Goal: Use online tool/utility: Utilize a website feature to perform a specific function

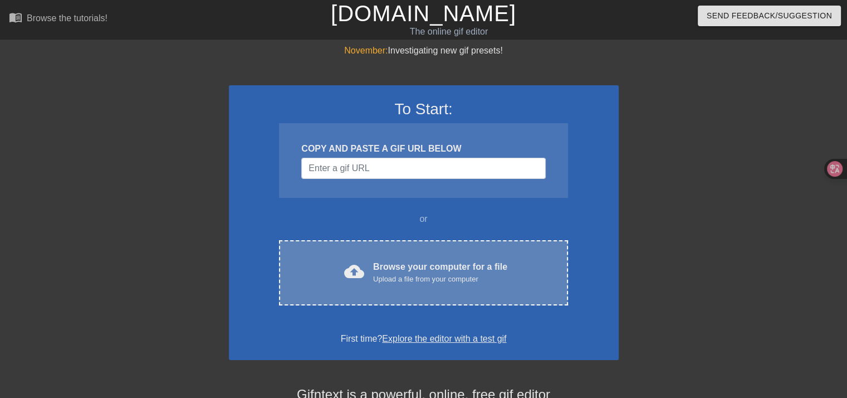
click at [462, 275] on div "Upload a file from your computer" at bounding box center [440, 279] width 134 height 11
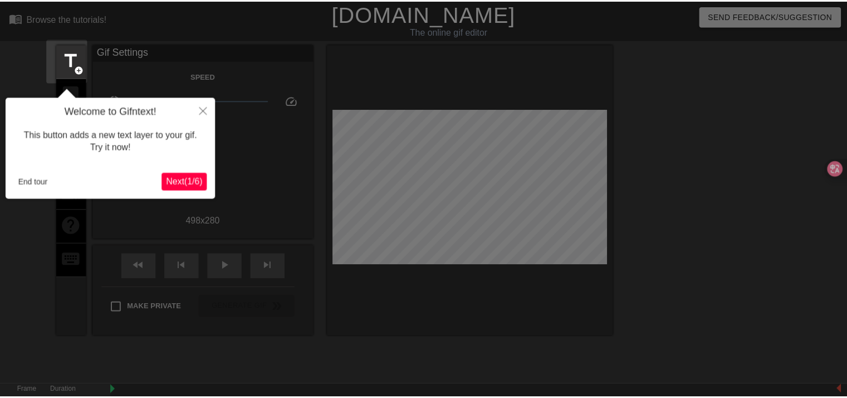
scroll to position [27, 0]
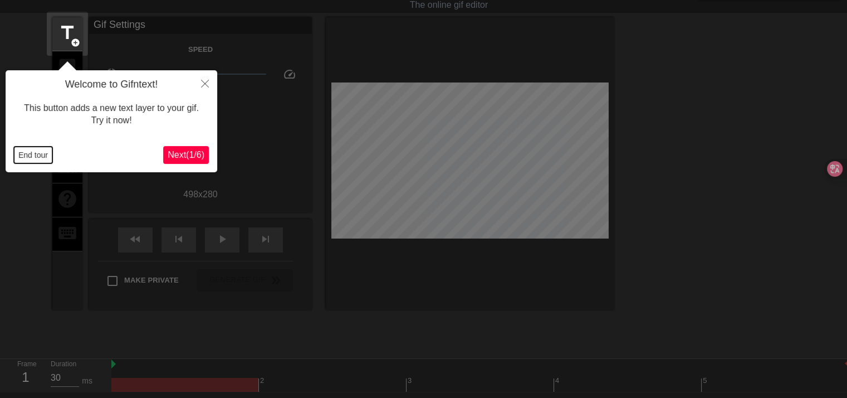
click at [40, 154] on button "End tour" at bounding box center [33, 155] width 38 height 17
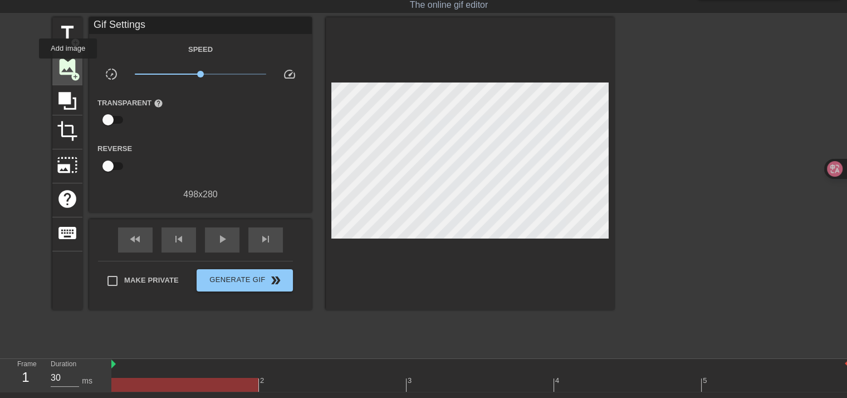
click at [68, 66] on span "image" at bounding box center [67, 66] width 21 height 21
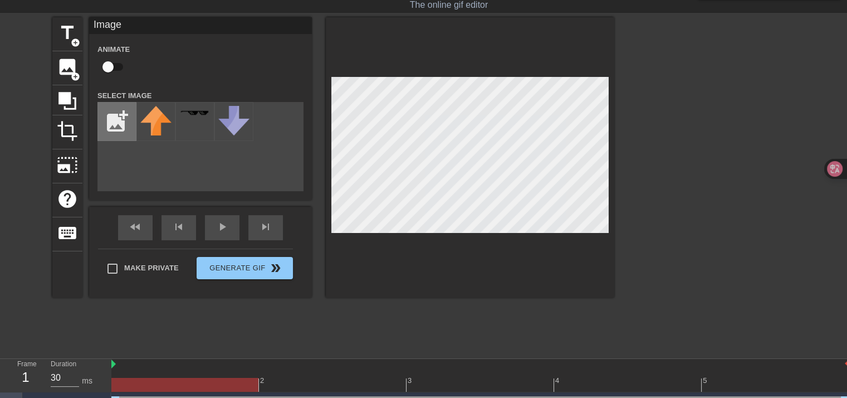
click at [101, 125] on input "file" at bounding box center [117, 122] width 38 height 38
type input "C:\fakepath\0dea9b971d1fd175b2fe14bd42a9b488-removebg-preview.png"
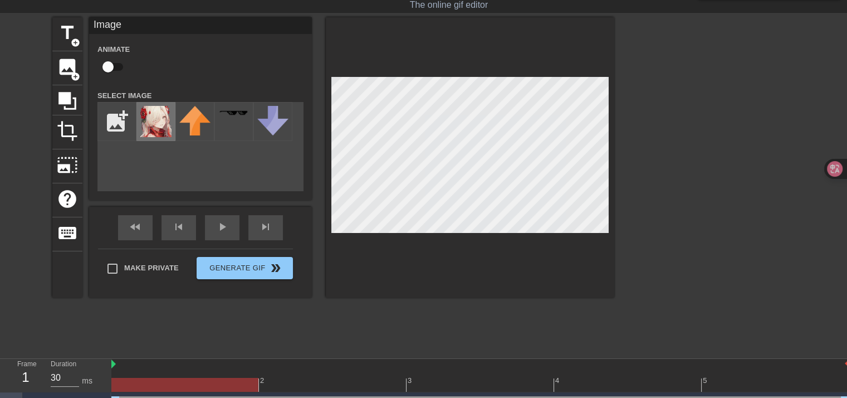
click at [150, 126] on img at bounding box center [155, 121] width 31 height 31
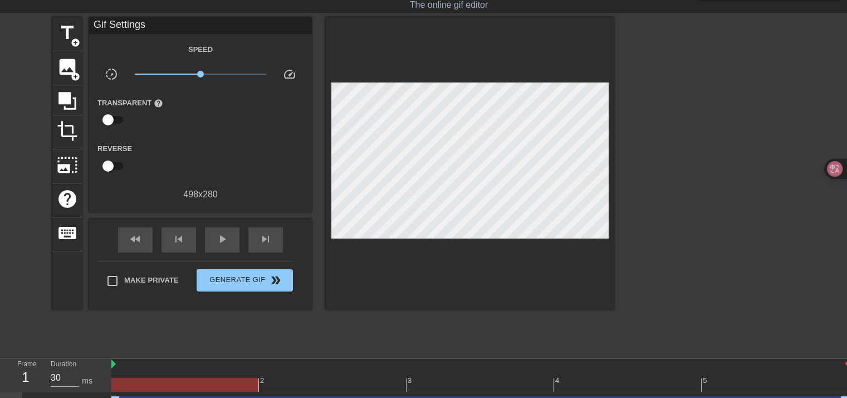
click at [644, 173] on div at bounding box center [711, 184] width 167 height 334
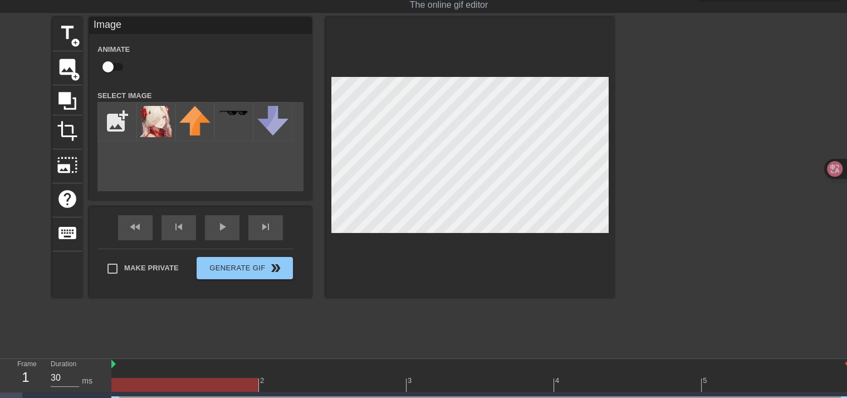
click at [653, 169] on div at bounding box center [711, 184] width 167 height 334
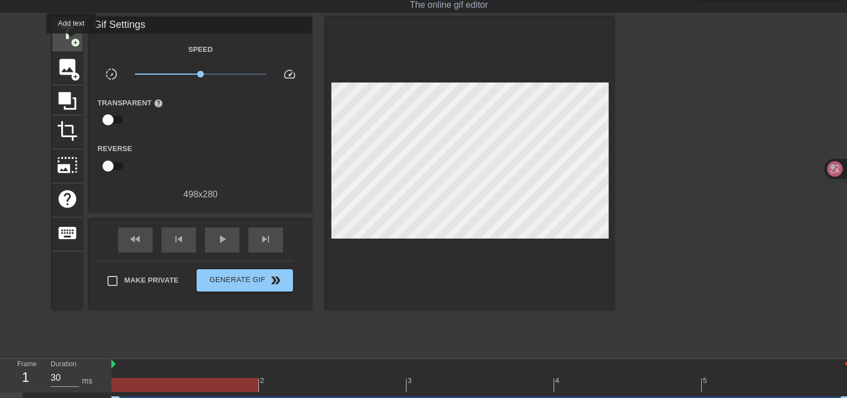
click at [71, 41] on span "add_circle" at bounding box center [75, 42] width 9 height 9
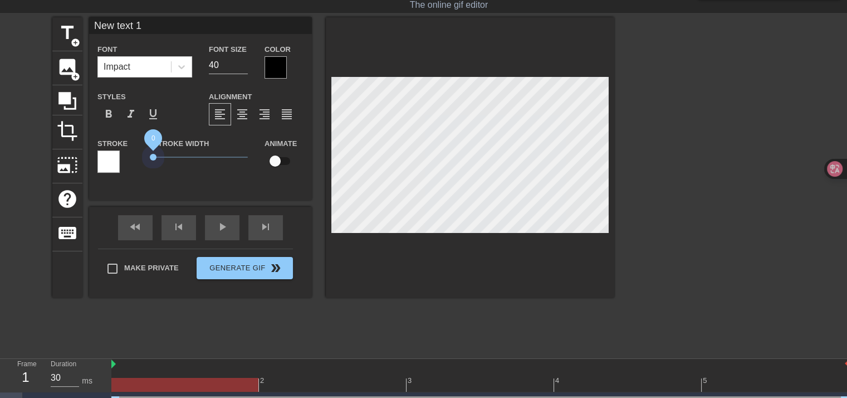
drag, startPoint x: 174, startPoint y: 150, endPoint x: 124, endPoint y: 146, distance: 50.3
click at [121, 148] on div "Stroke Stroke Width 0 Animate" at bounding box center [200, 160] width 223 height 46
type input "d"
type textarea "d"
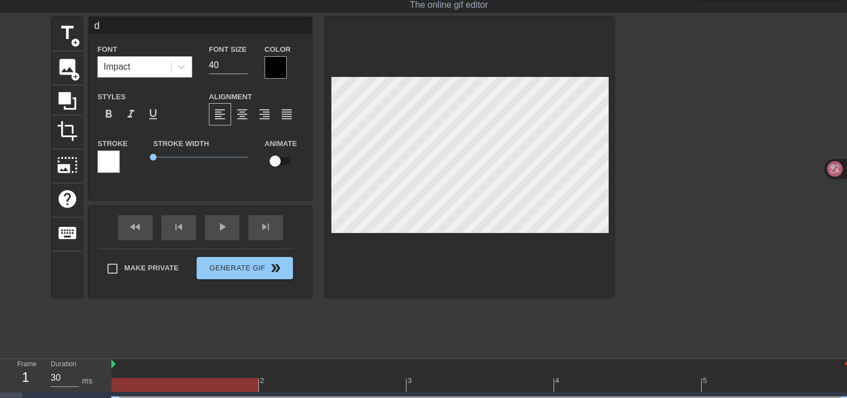
scroll to position [1, 1]
type input "da"
type textarea "da"
type input "dao"
type textarea "dao"
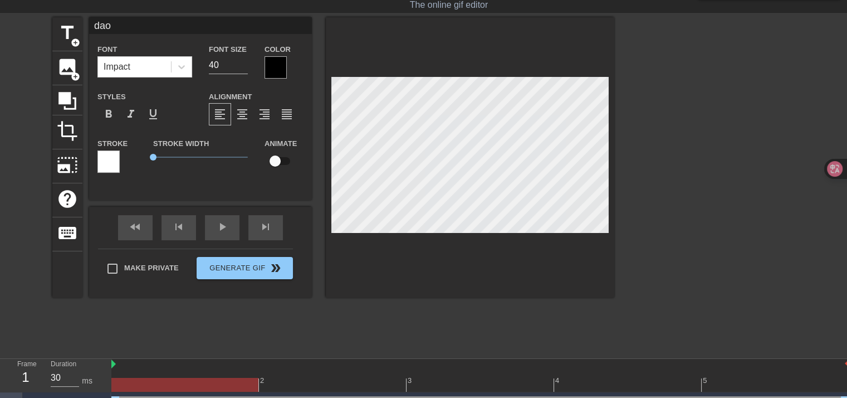
type input "daob"
type textarea "daob"
type input "[DEMOGRAPHIC_DATA]"
type textarea "[DEMOGRAPHIC_DATA]"
type input "倒閉"
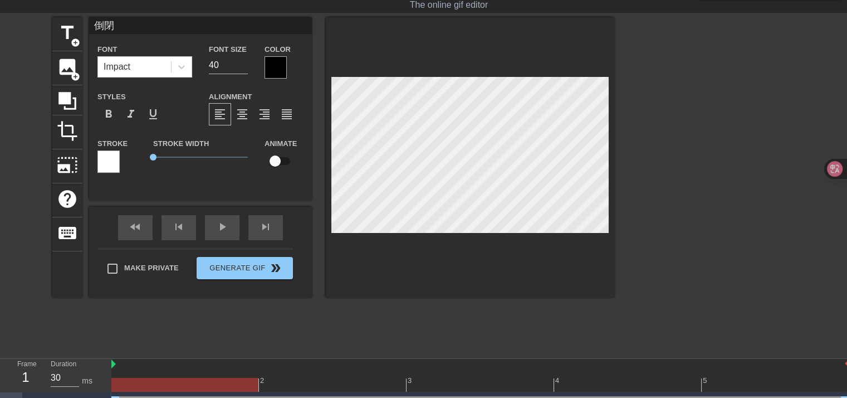
type textarea "倒閉"
click at [113, 114] on span "format_bold" at bounding box center [108, 114] width 13 height 13
click at [112, 116] on span "format_bold" at bounding box center [108, 114] width 13 height 13
click at [107, 116] on span "format_bold" at bounding box center [108, 114] width 13 height 13
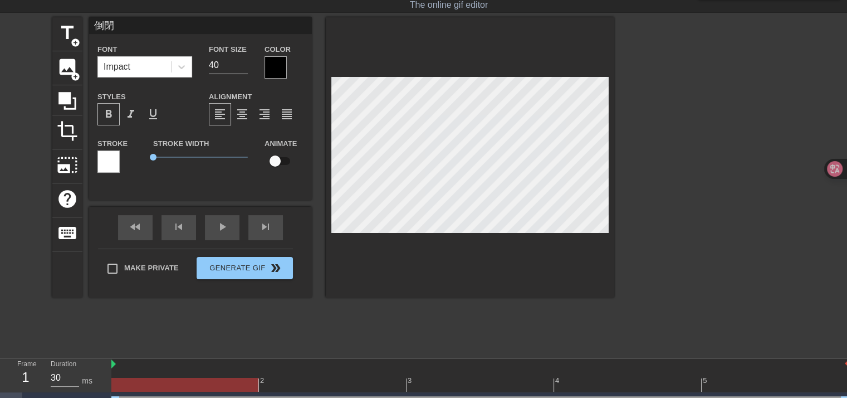
click at [111, 113] on span "format_bold" at bounding box center [108, 114] width 13 height 13
click at [708, 167] on div at bounding box center [711, 184] width 167 height 334
click at [762, 179] on div at bounding box center [711, 184] width 167 height 334
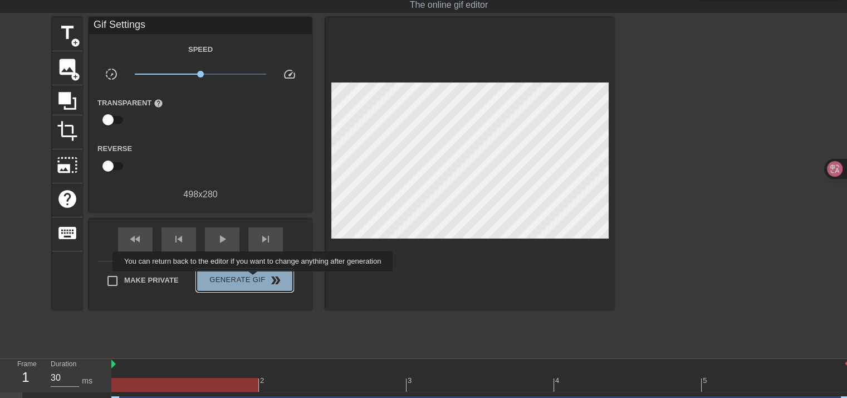
click at [254, 279] on span "Generate Gif double_arrow" at bounding box center [244, 280] width 87 height 13
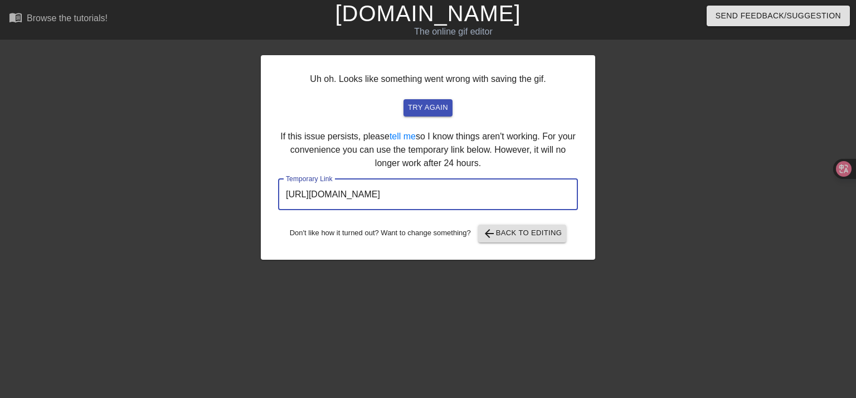
drag, startPoint x: 487, startPoint y: 190, endPoint x: 249, endPoint y: 190, distance: 237.9
click at [249, 190] on div "Uh oh. Looks like something went wrong with saving the gif. try again If this i…" at bounding box center [428, 211] width 856 height 334
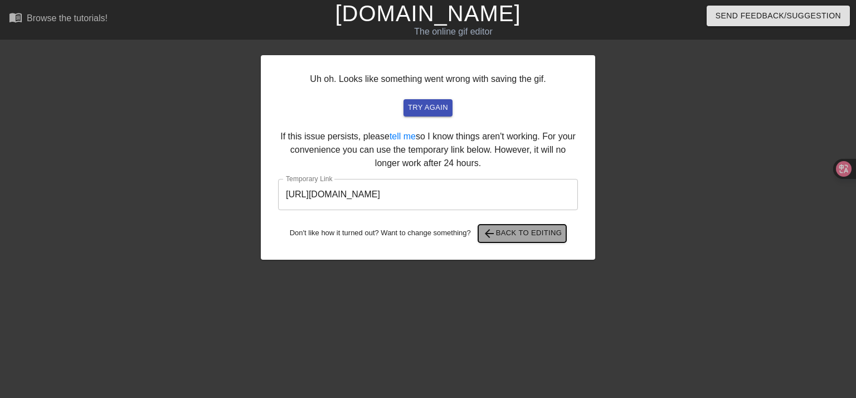
click at [527, 237] on span "arrow_back Back to Editing" at bounding box center [523, 233] width 80 height 13
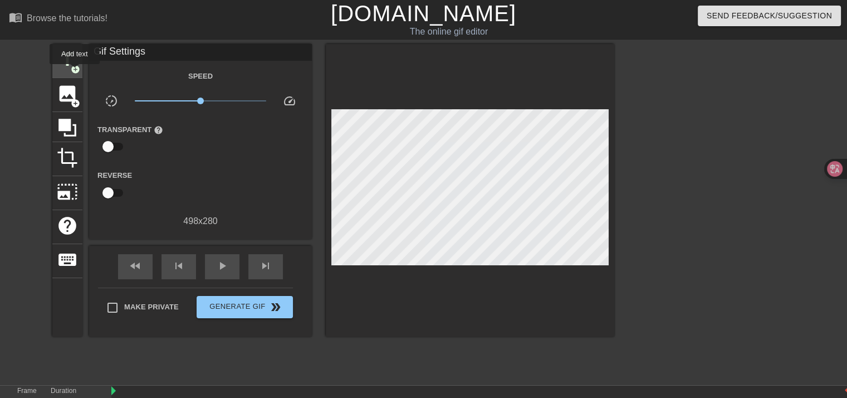
click at [75, 72] on span "add_circle" at bounding box center [75, 69] width 9 height 9
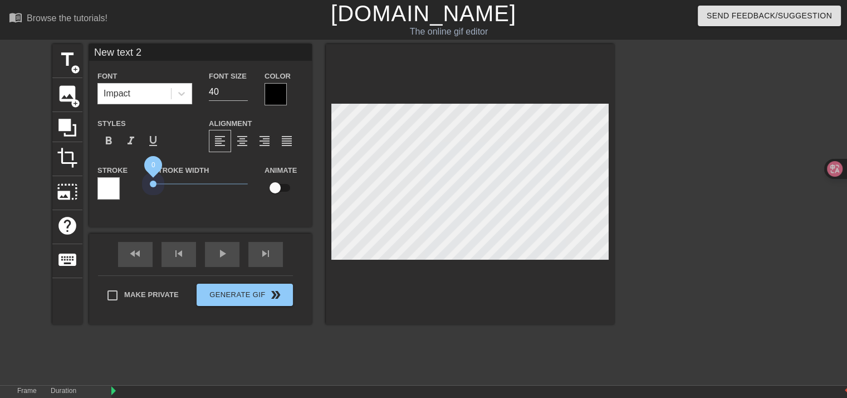
drag, startPoint x: 192, startPoint y: 186, endPoint x: 113, endPoint y: 181, distance: 78.7
click at [115, 183] on div "Stroke Stroke Width 0 Animate" at bounding box center [200, 186] width 223 height 46
type input "New text 2"
click at [63, 88] on span "image" at bounding box center [67, 93] width 21 height 21
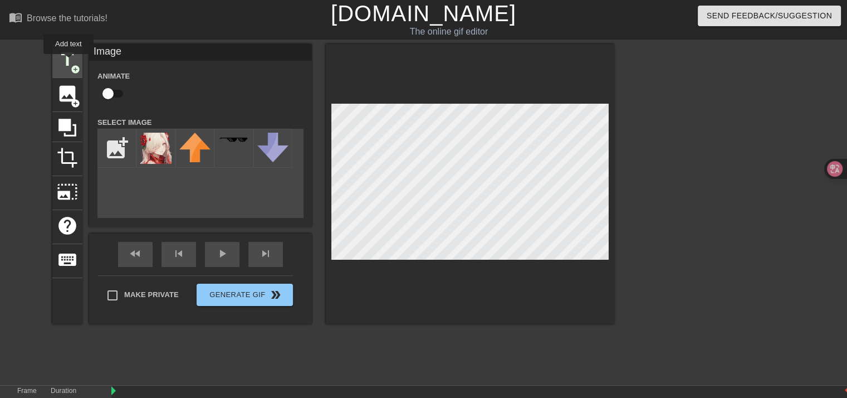
click at [69, 62] on span "title" at bounding box center [67, 59] width 21 height 21
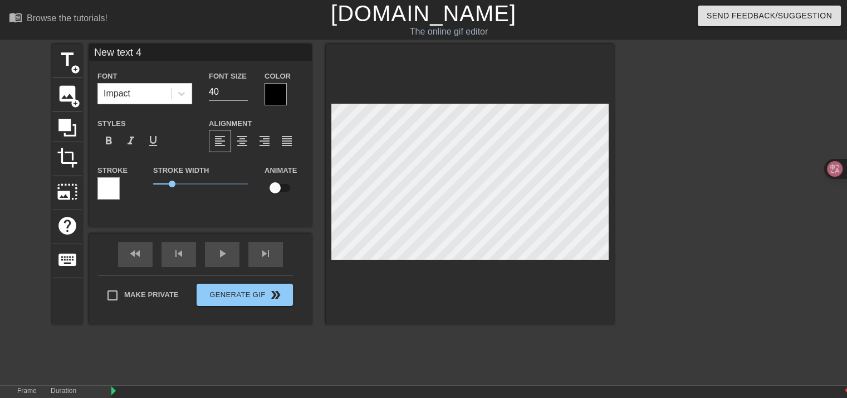
scroll to position [1, 3]
type input "New text 4"
click at [112, 139] on span "format_bold" at bounding box center [108, 140] width 13 height 13
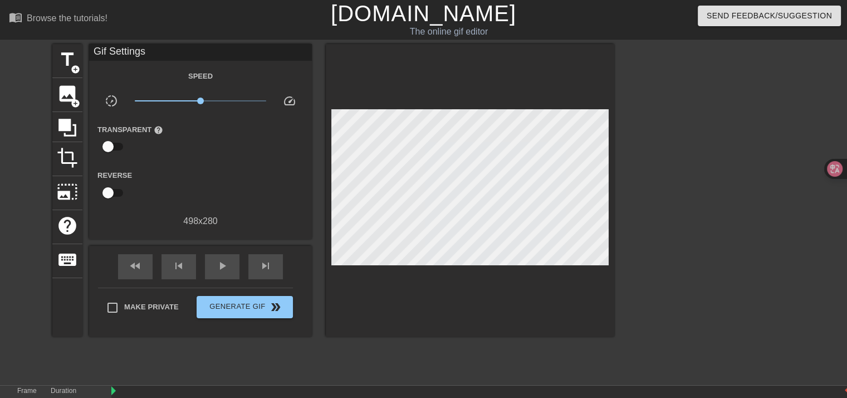
click at [632, 192] on div at bounding box center [711, 211] width 167 height 334
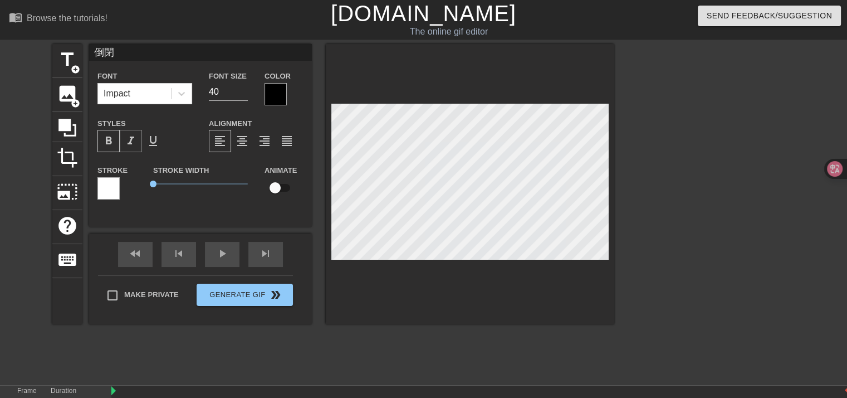
click at [135, 139] on span "format_italic" at bounding box center [130, 140] width 13 height 13
click at [135, 138] on span "format_italic" at bounding box center [130, 140] width 13 height 13
click at [153, 138] on span "format_underline" at bounding box center [153, 140] width 13 height 13
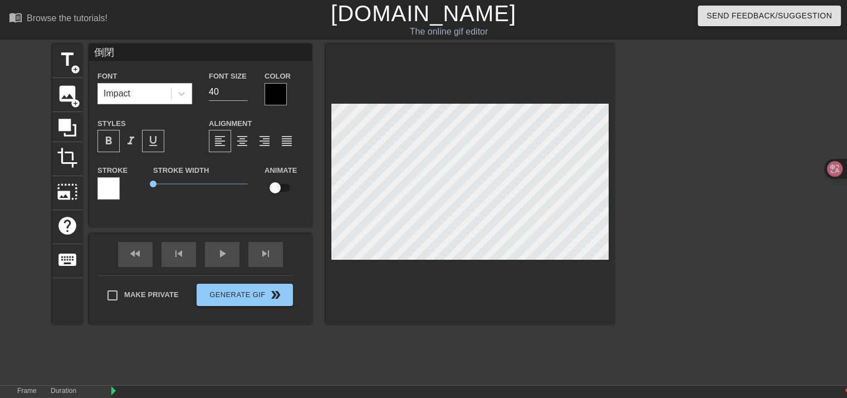
click at [153, 138] on span "format_underline" at bounding box center [153, 140] width 13 height 13
click at [113, 141] on span "format_bold" at bounding box center [108, 140] width 13 height 13
click at [114, 140] on span "format_bold" at bounding box center [108, 140] width 13 height 13
click at [764, 226] on div at bounding box center [711, 211] width 167 height 334
click at [109, 142] on span "format_bold" at bounding box center [108, 140] width 13 height 13
